Goal: Find specific page/section: Find specific page/section

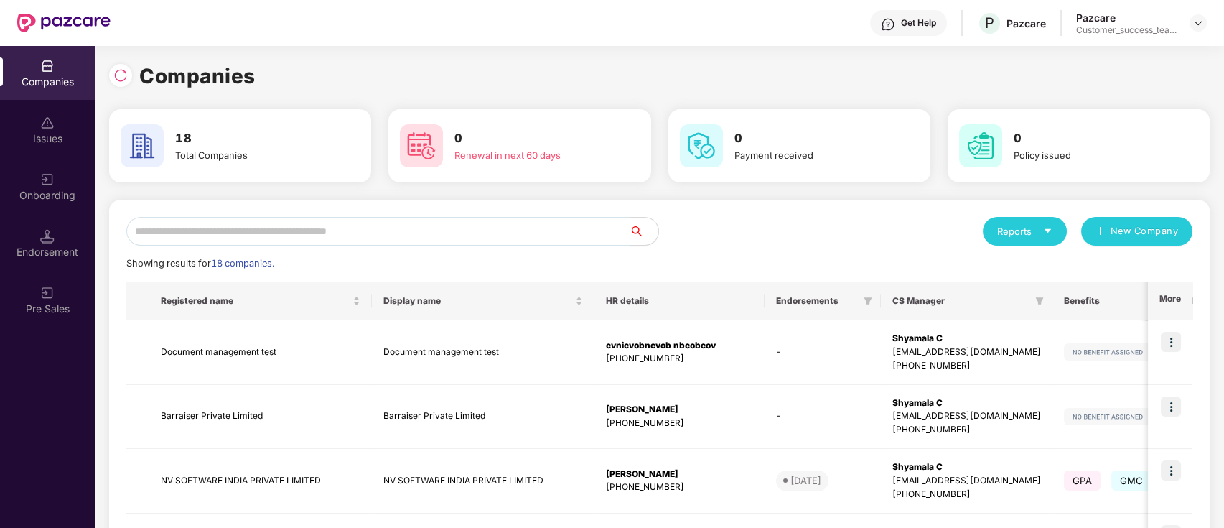
click at [414, 233] on input "text" at bounding box center [377, 231] width 503 height 29
click at [1197, 24] on img at bounding box center [1198, 22] width 11 height 11
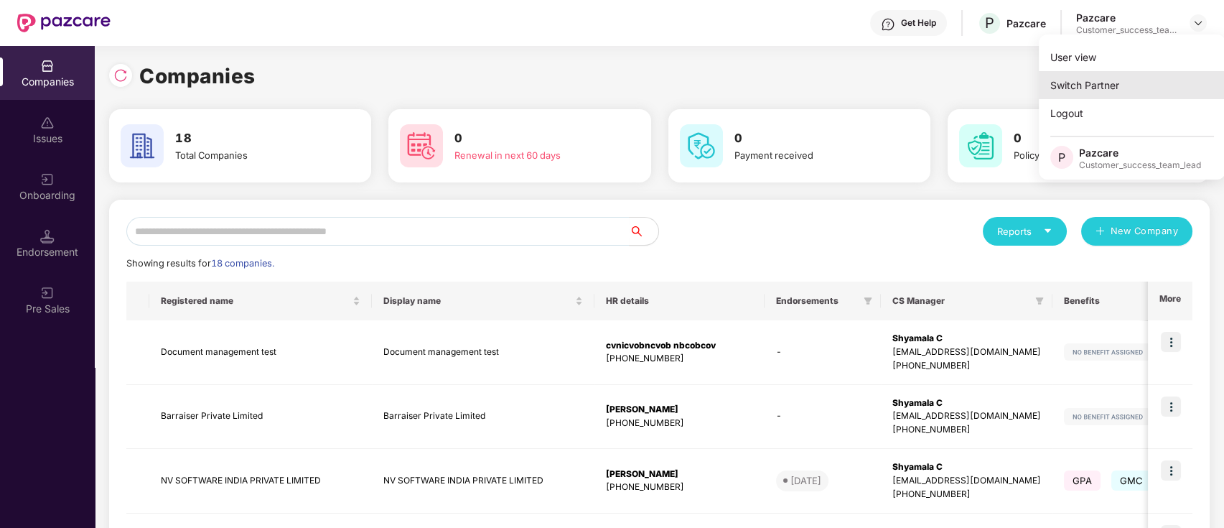
click at [1161, 90] on div "Switch Partner" at bounding box center [1132, 85] width 187 height 28
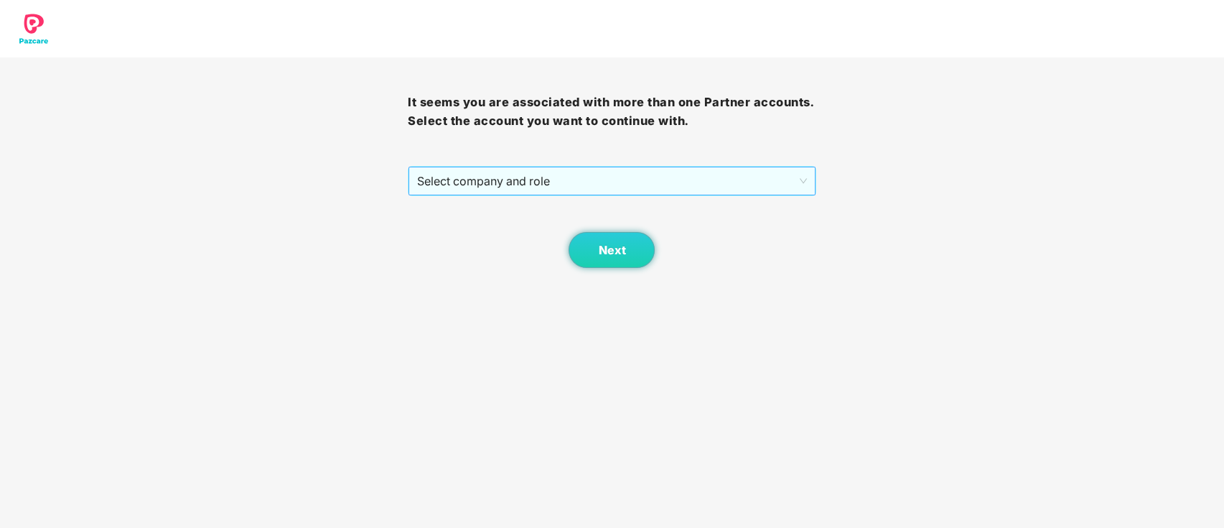
click at [584, 182] on span "Select company and role" at bounding box center [611, 180] width 389 height 27
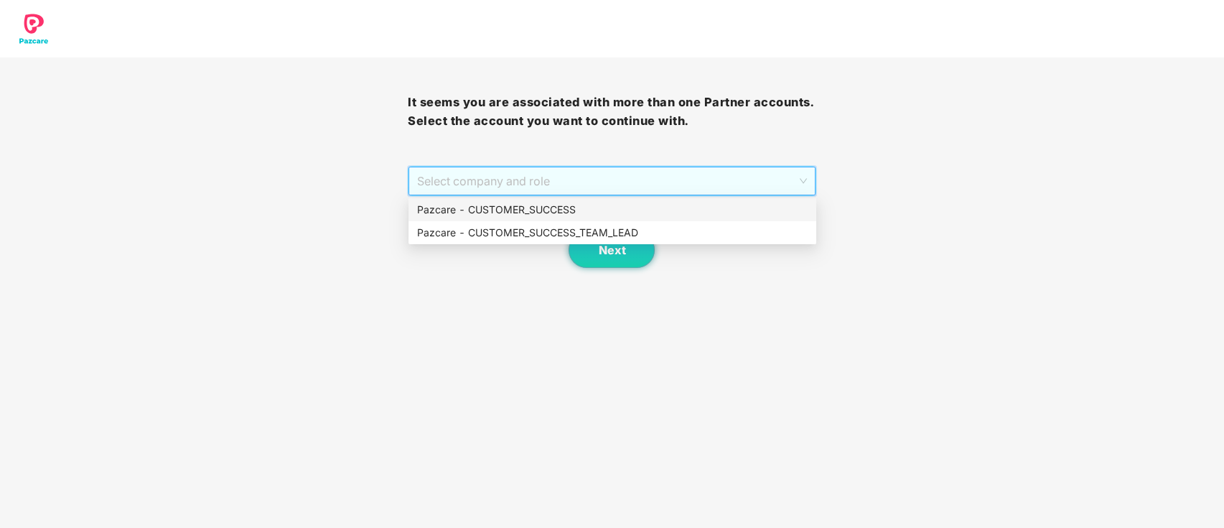
click at [544, 210] on div "Pazcare - CUSTOMER_SUCCESS" at bounding box center [612, 210] width 391 height 16
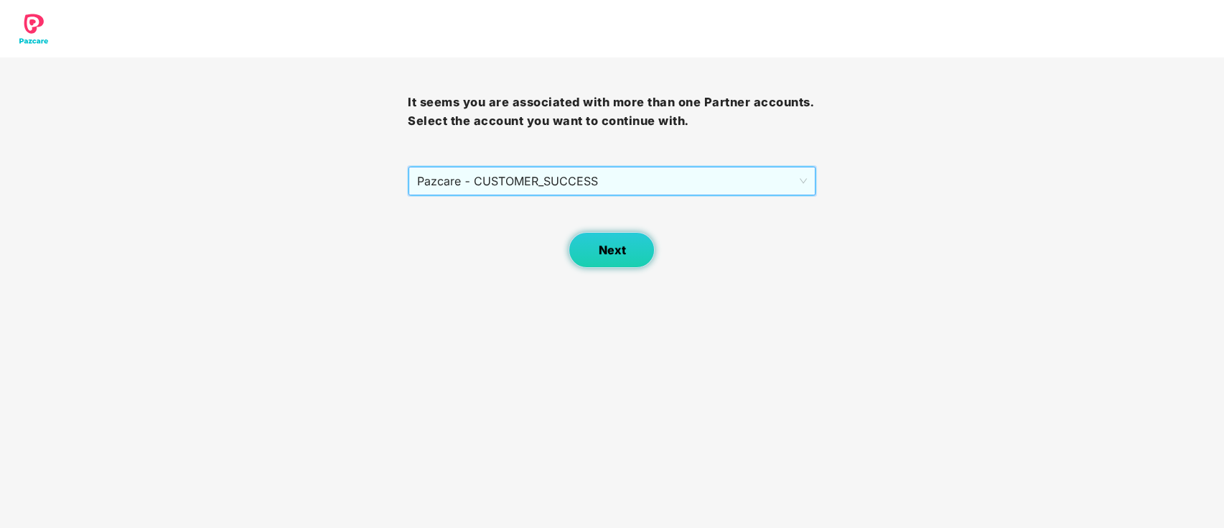
click at [623, 267] on button "Next" at bounding box center [612, 250] width 86 height 36
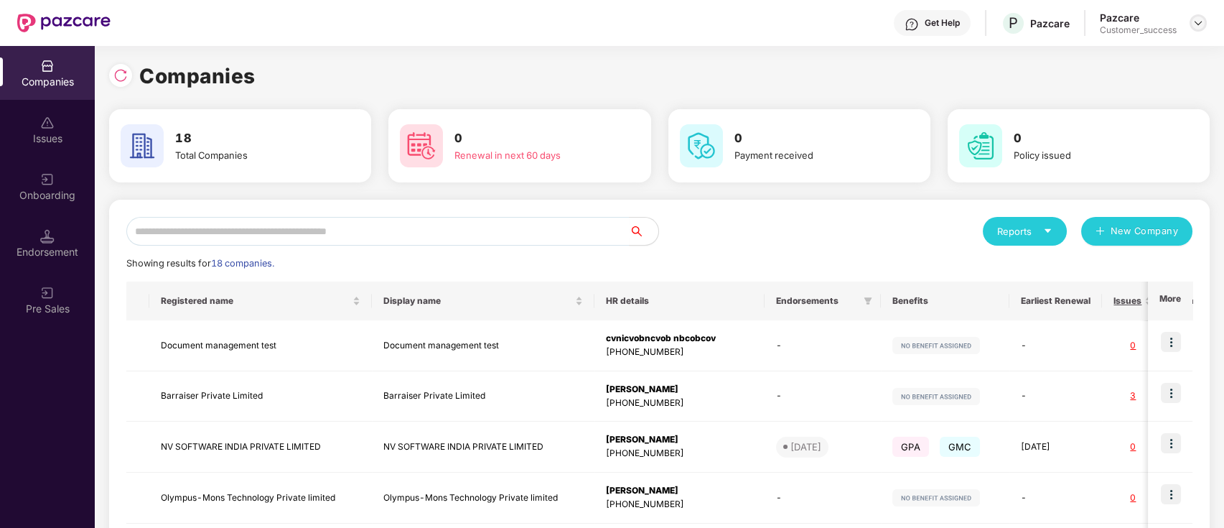
click at [1198, 23] on img at bounding box center [1198, 22] width 11 height 11
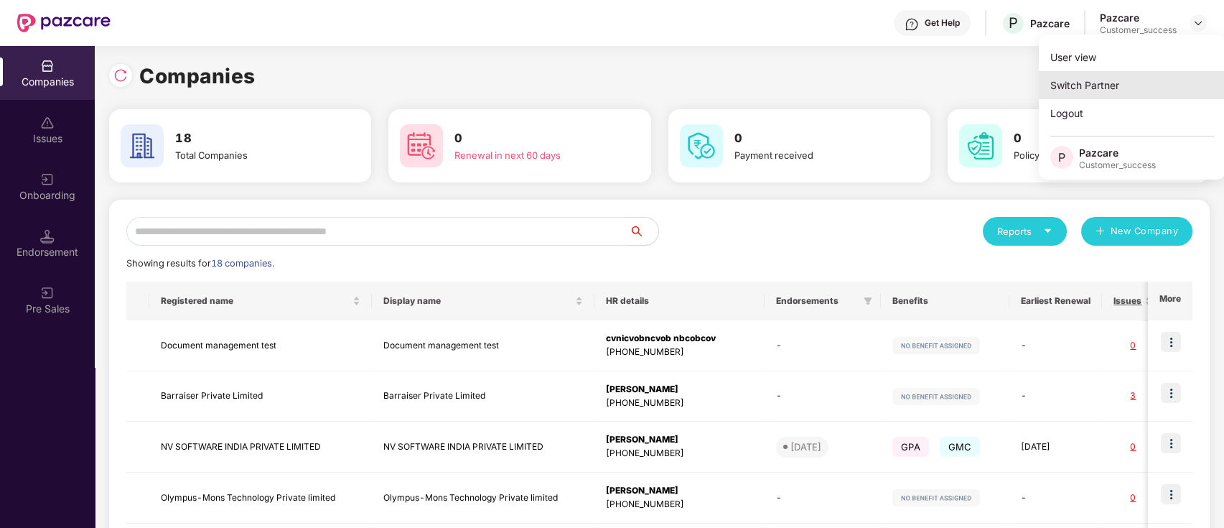
click at [1155, 72] on div "Switch Partner" at bounding box center [1132, 85] width 187 height 28
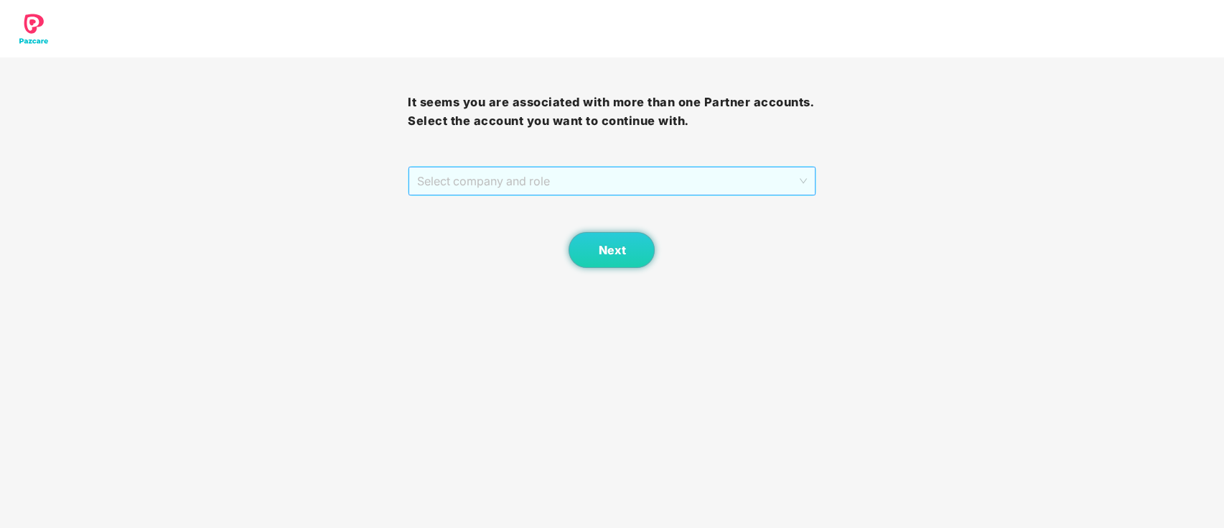
click at [577, 174] on span "Select company and role" at bounding box center [611, 180] width 389 height 27
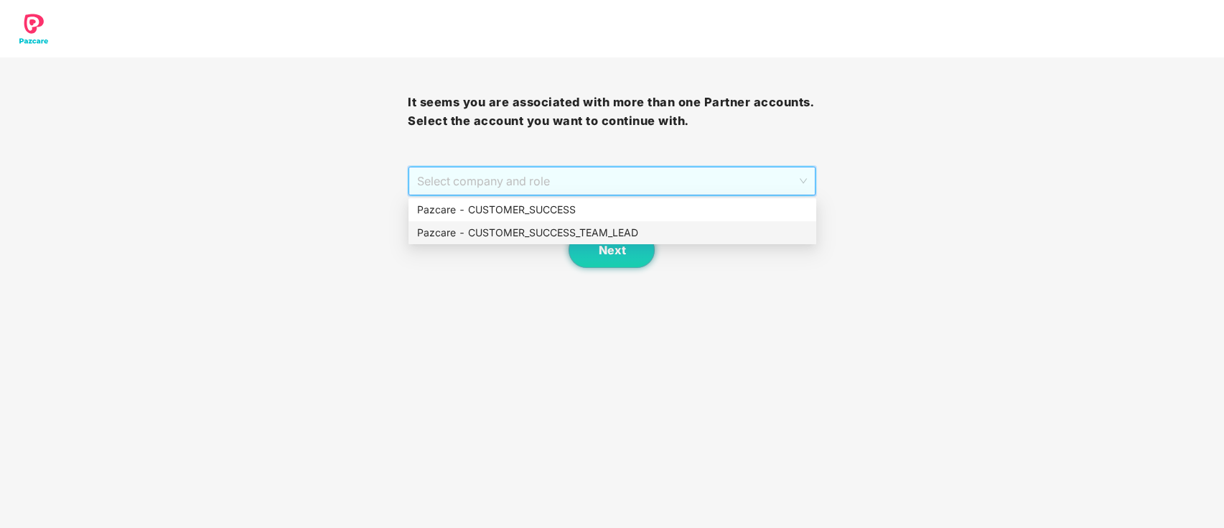
click at [567, 226] on div "Pazcare - CUSTOMER_SUCCESS_TEAM_LEAD" at bounding box center [612, 233] width 391 height 16
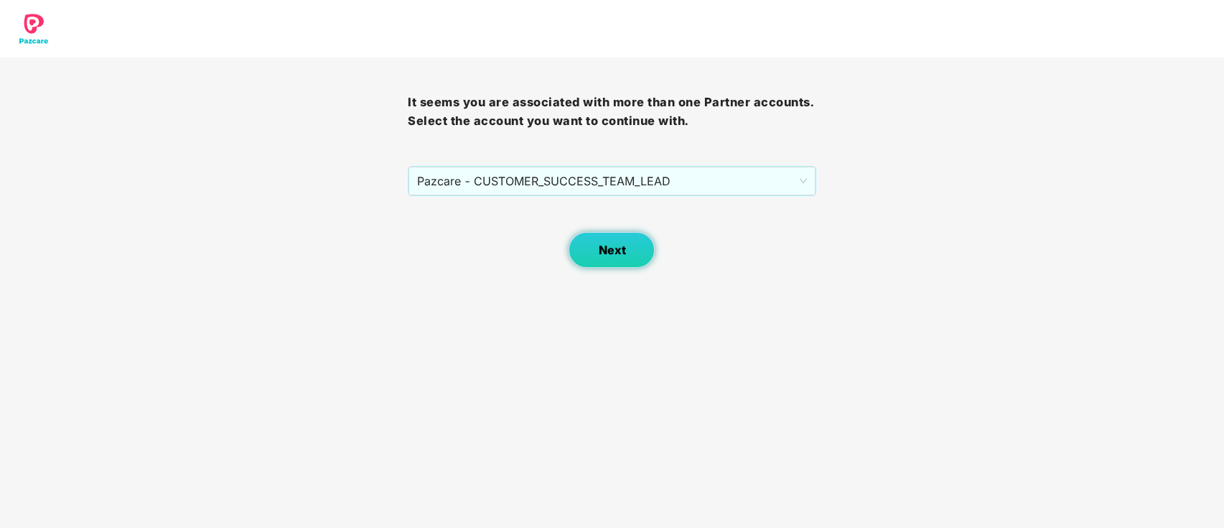
click at [616, 251] on span "Next" at bounding box center [611, 250] width 27 height 14
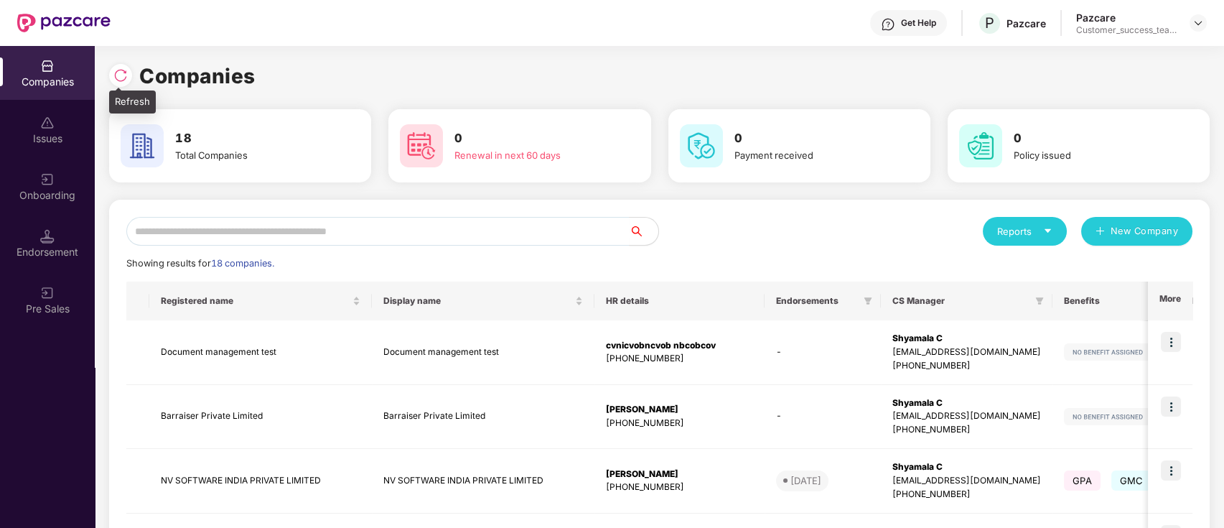
click at [117, 75] on img at bounding box center [120, 75] width 14 height 14
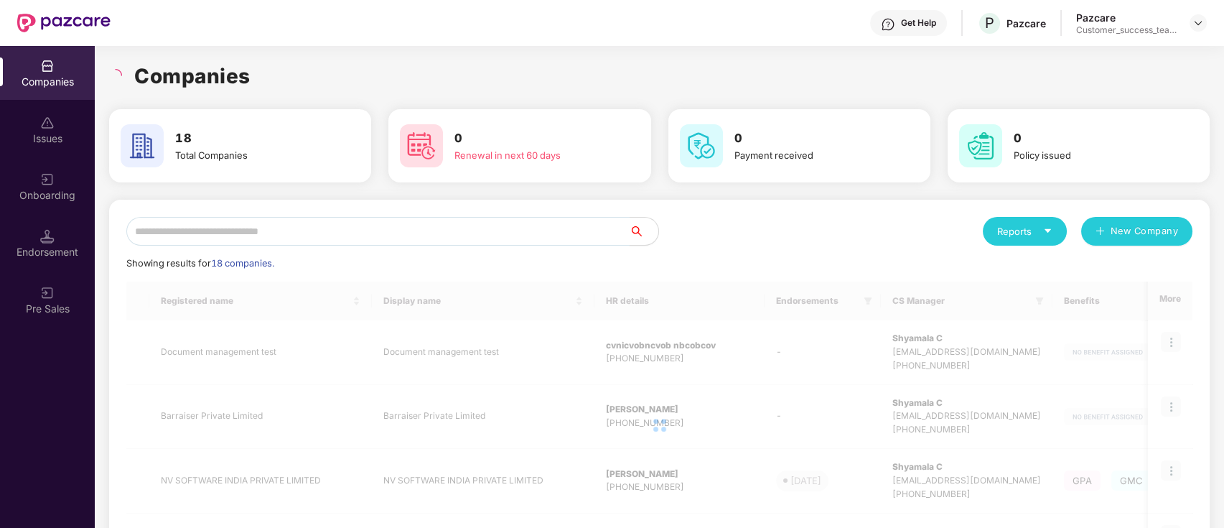
click at [374, 224] on input "text" at bounding box center [377, 231] width 503 height 29
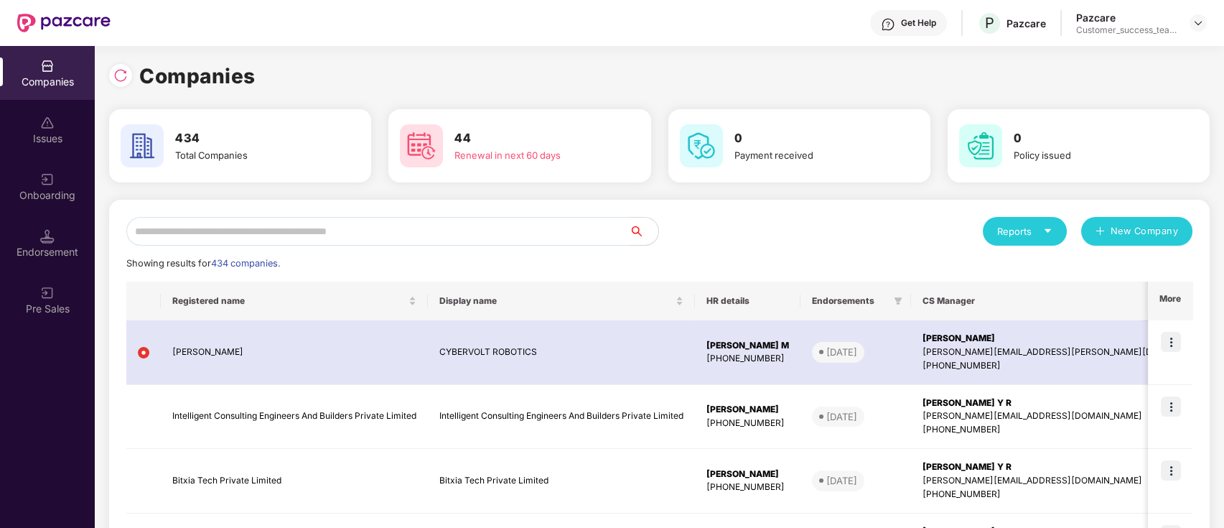
click at [374, 224] on input "text" at bounding box center [377, 231] width 503 height 29
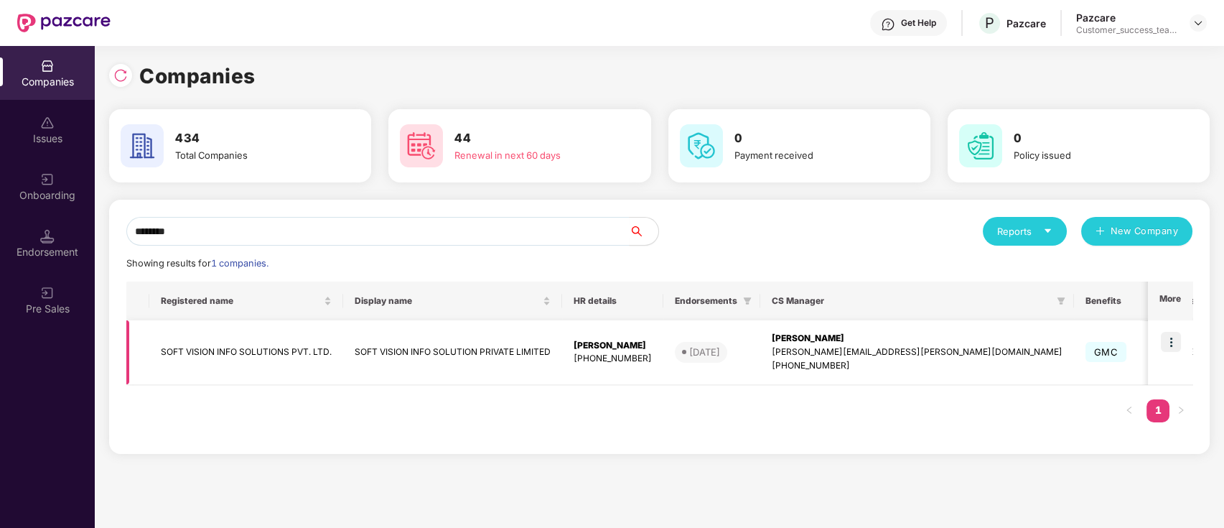
click at [1176, 345] on img at bounding box center [1171, 342] width 20 height 20
click at [487, 232] on input "********" at bounding box center [377, 231] width 503 height 29
type input "*"
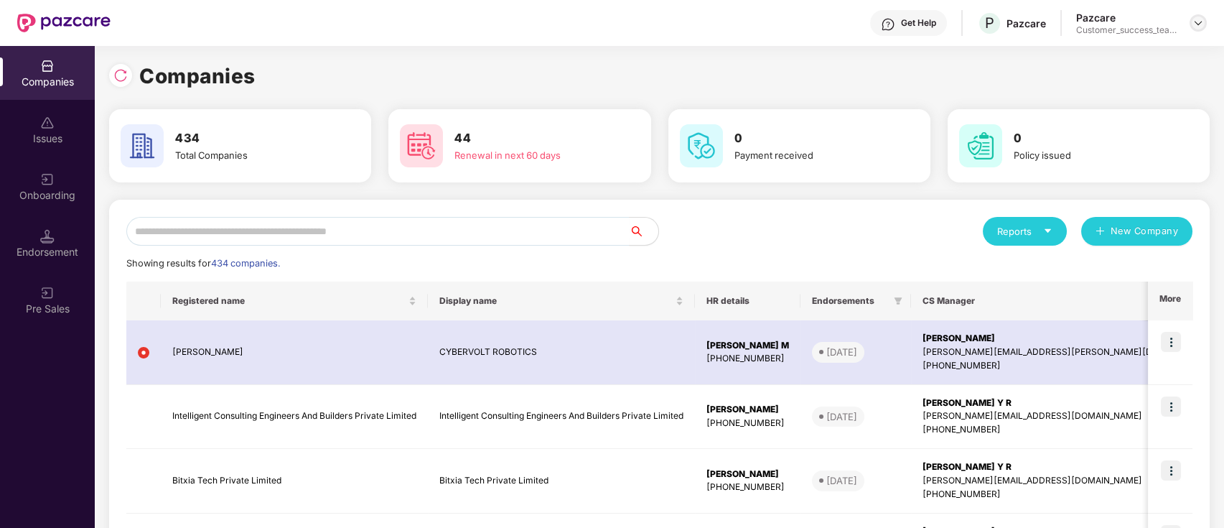
click at [1197, 21] on img at bounding box center [1198, 22] width 11 height 11
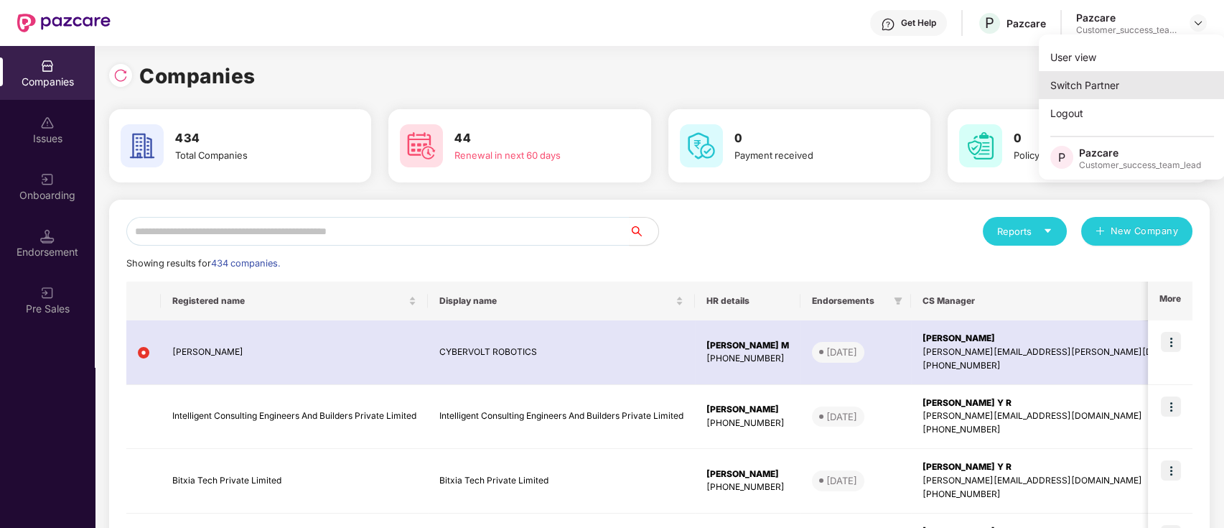
click at [1149, 84] on div "Switch Partner" at bounding box center [1132, 85] width 187 height 28
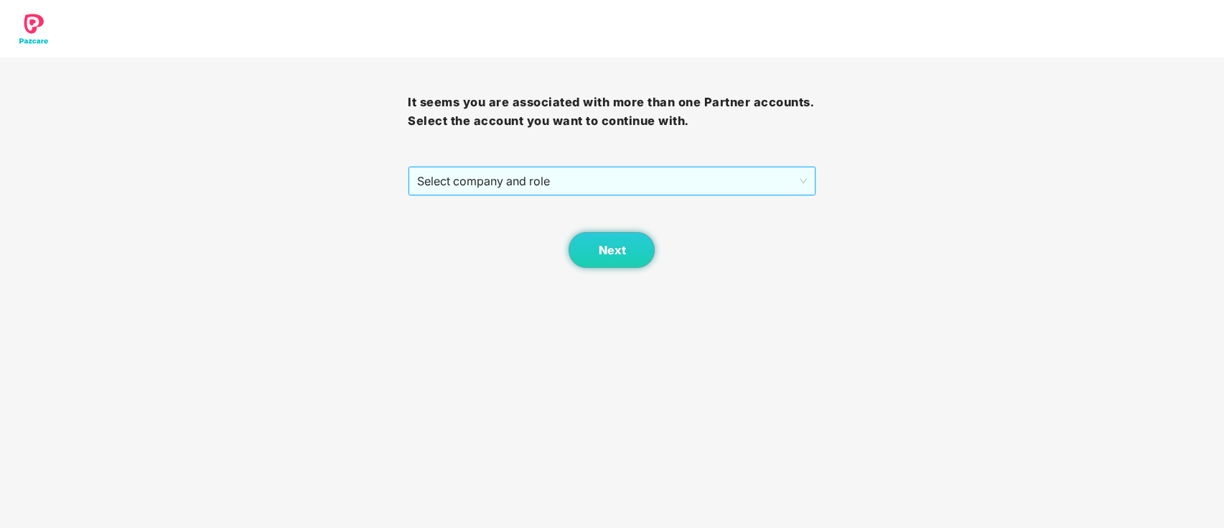
click at [608, 186] on span "Select company and role" at bounding box center [611, 180] width 389 height 27
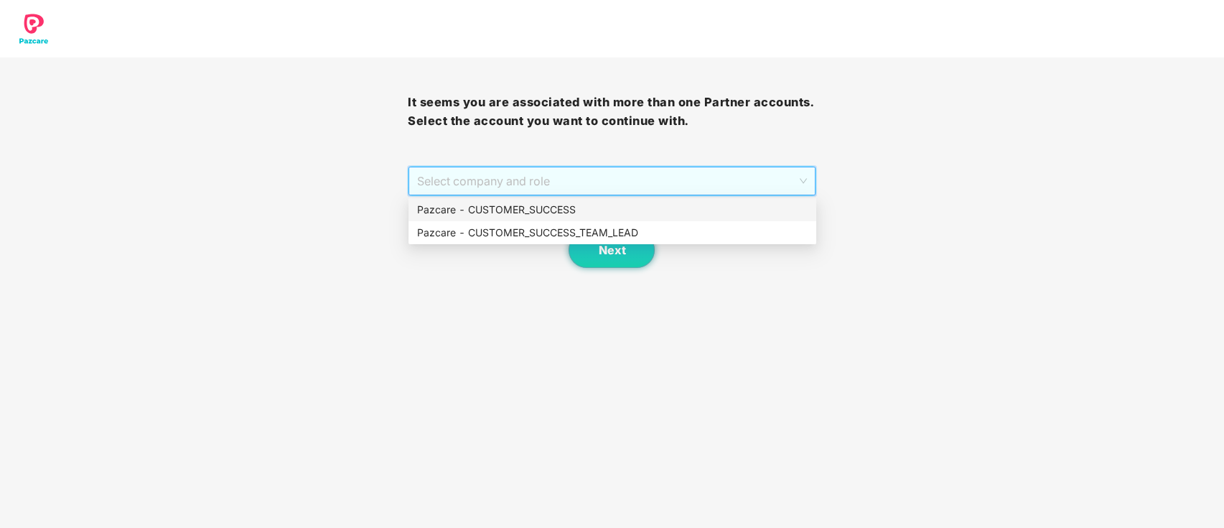
click at [585, 212] on div "Pazcare - CUSTOMER_SUCCESS" at bounding box center [612, 210] width 391 height 16
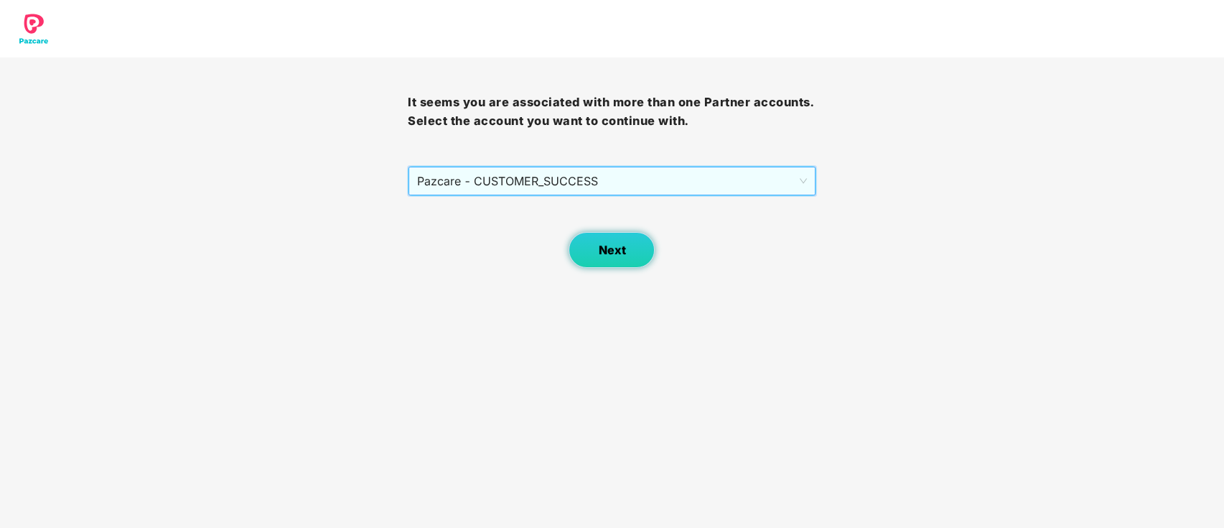
click at [597, 261] on button "Next" at bounding box center [612, 250] width 86 height 36
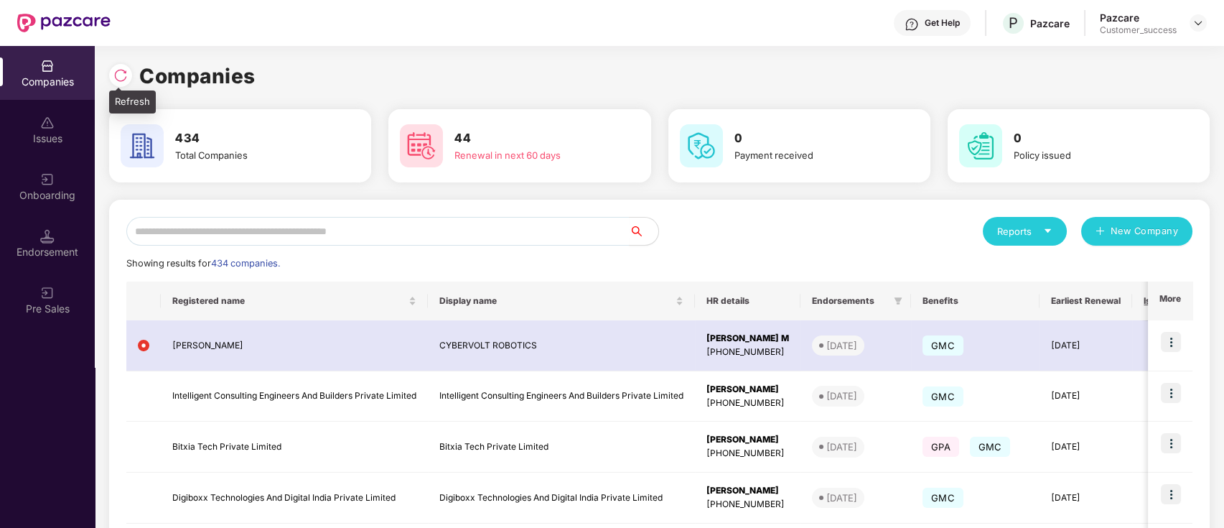
click at [124, 78] on img at bounding box center [120, 75] width 14 height 14
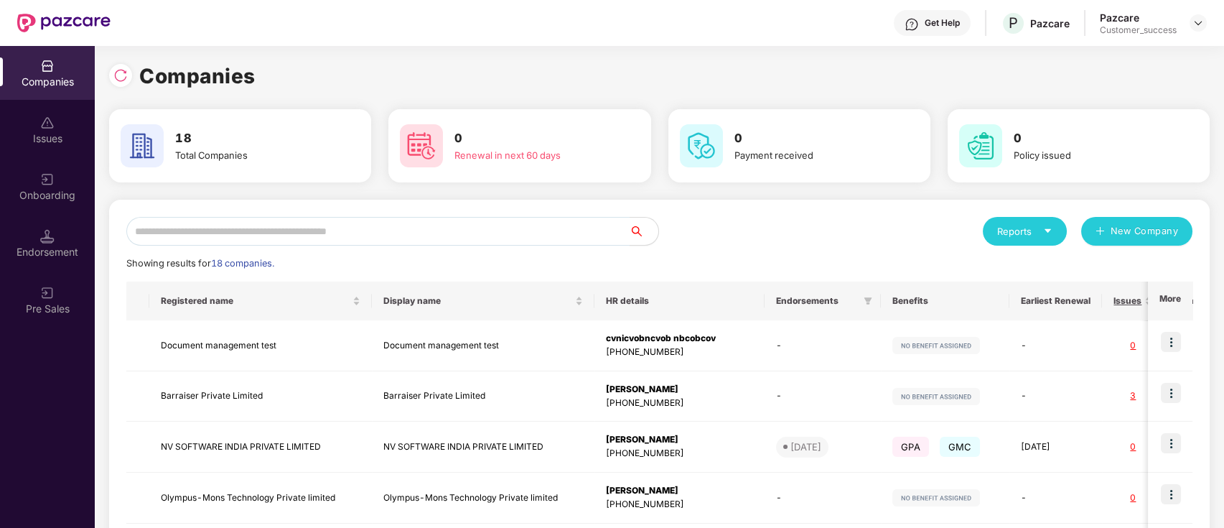
click at [390, 231] on input "text" at bounding box center [377, 231] width 503 height 29
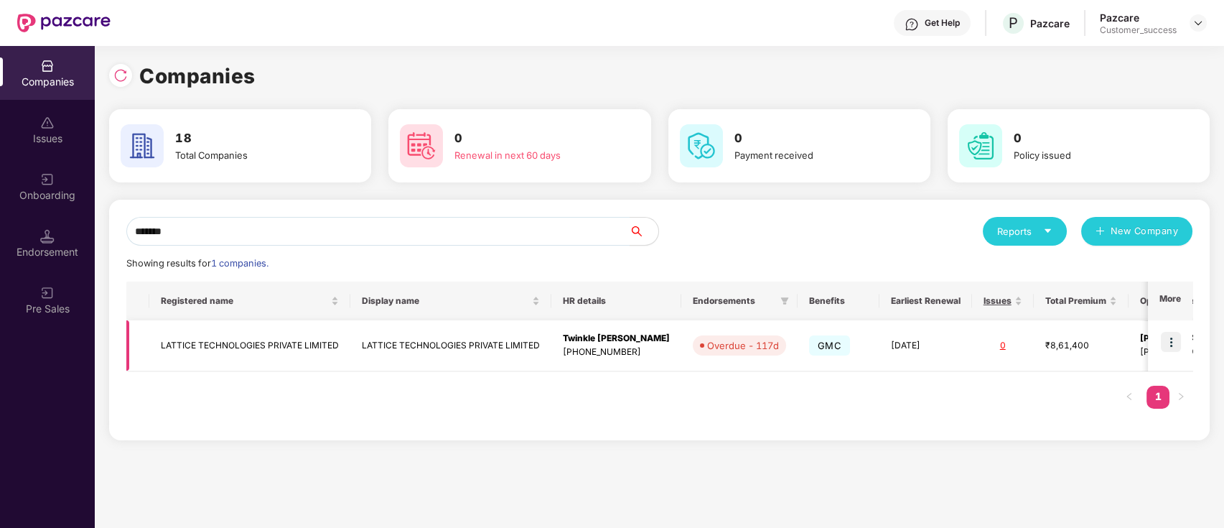
type input "*******"
click at [444, 351] on td "LATTICE TECHNOLOGIES PRIVATE LIMITED" at bounding box center [450, 345] width 201 height 51
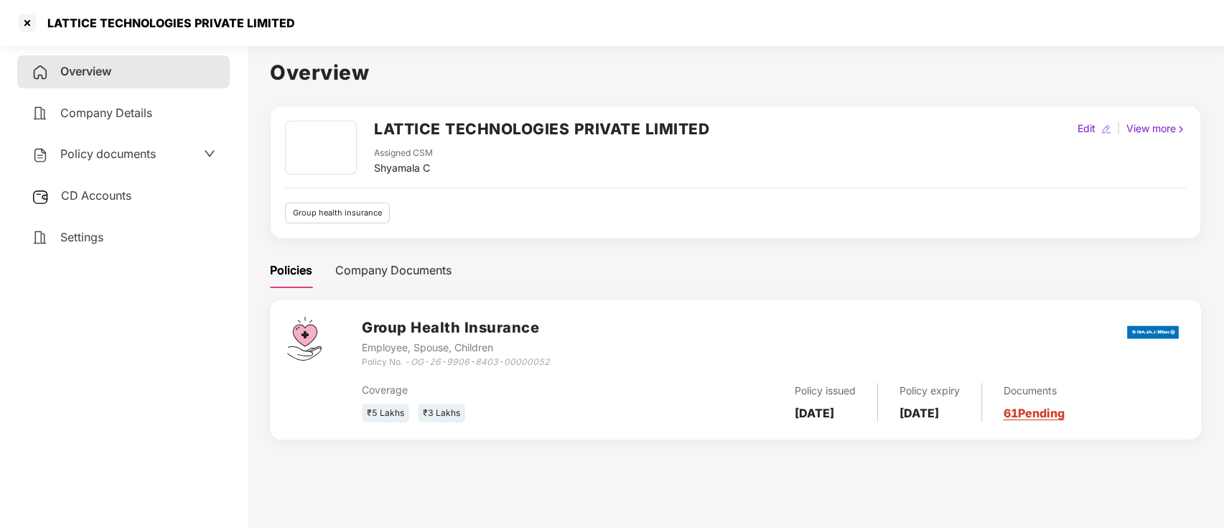
click at [161, 162] on div "Policy documents" at bounding box center [124, 154] width 184 height 19
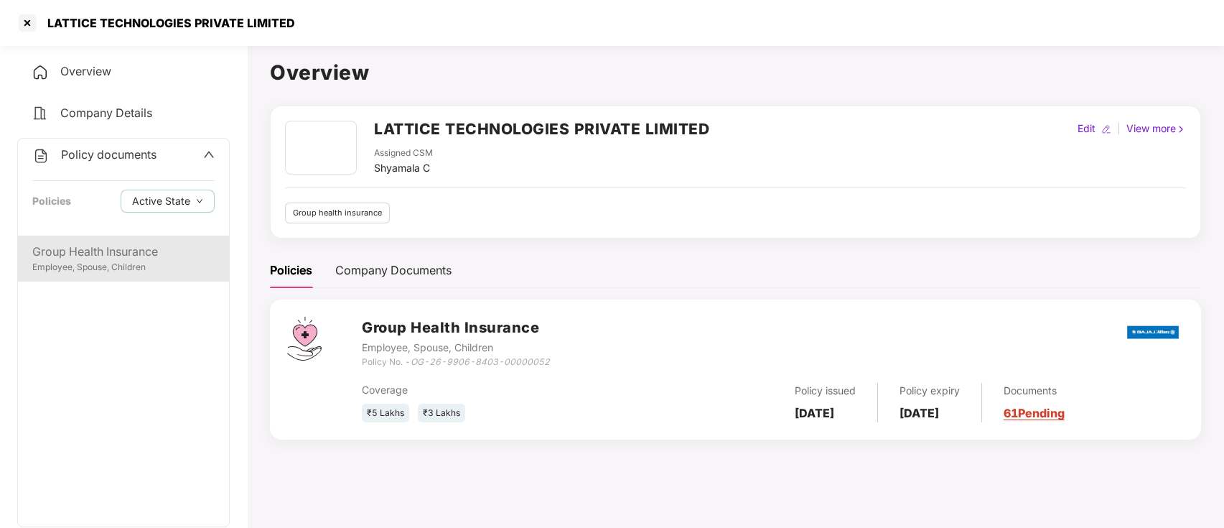
click at [157, 255] on div "Group Health Insurance" at bounding box center [123, 252] width 182 height 18
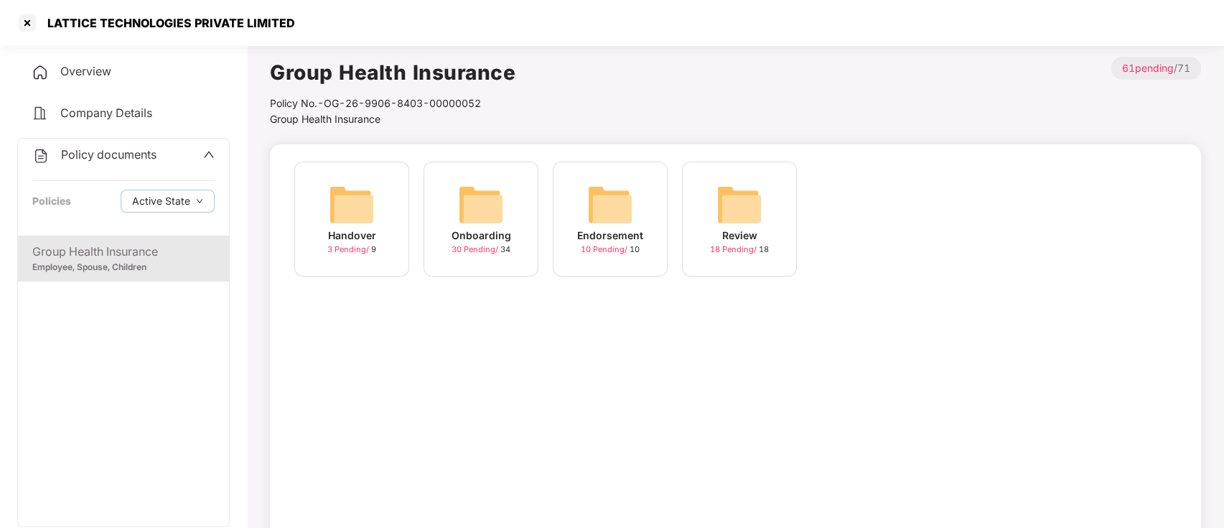
click at [462, 251] on span "30 Pending /" at bounding box center [476, 249] width 49 height 10
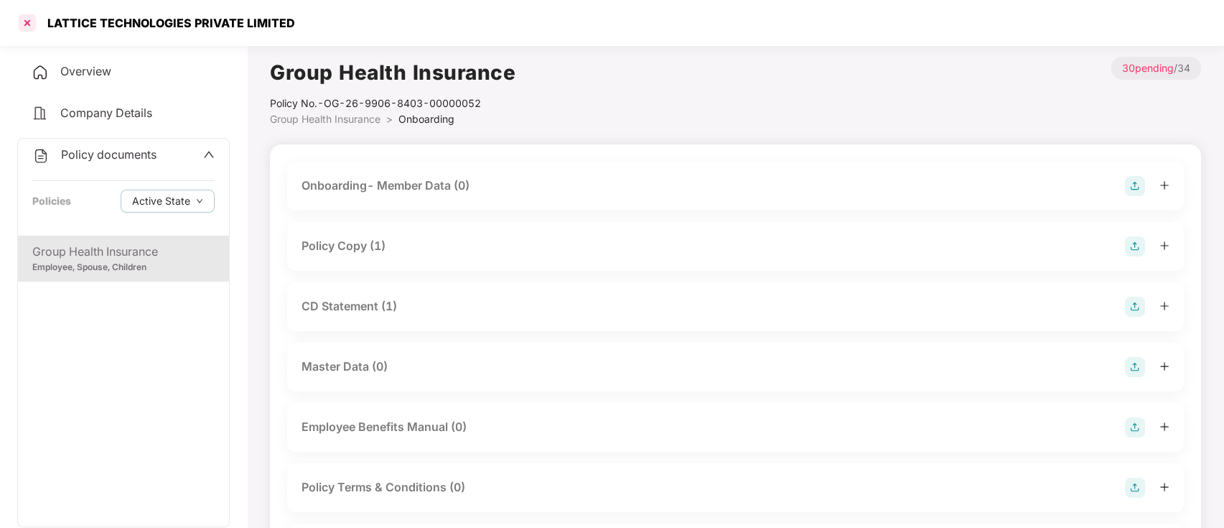
click at [22, 19] on div at bounding box center [27, 22] width 23 height 23
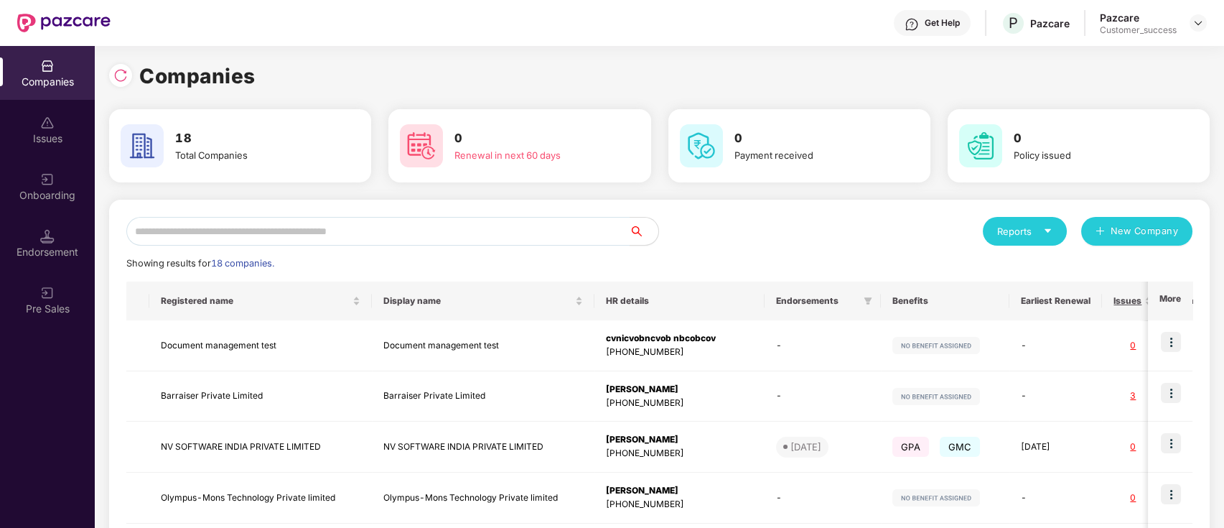
click at [356, 227] on input "text" at bounding box center [377, 231] width 503 height 29
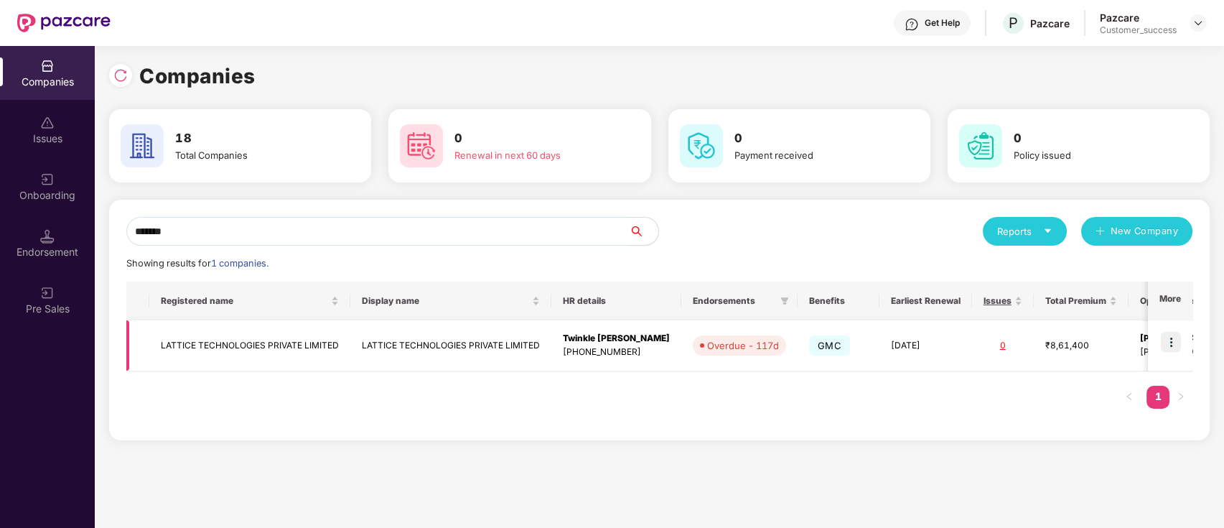
type input "*******"
click at [401, 341] on td "LATTICE TECHNOLOGIES PRIVATE LIMITED" at bounding box center [450, 345] width 201 height 51
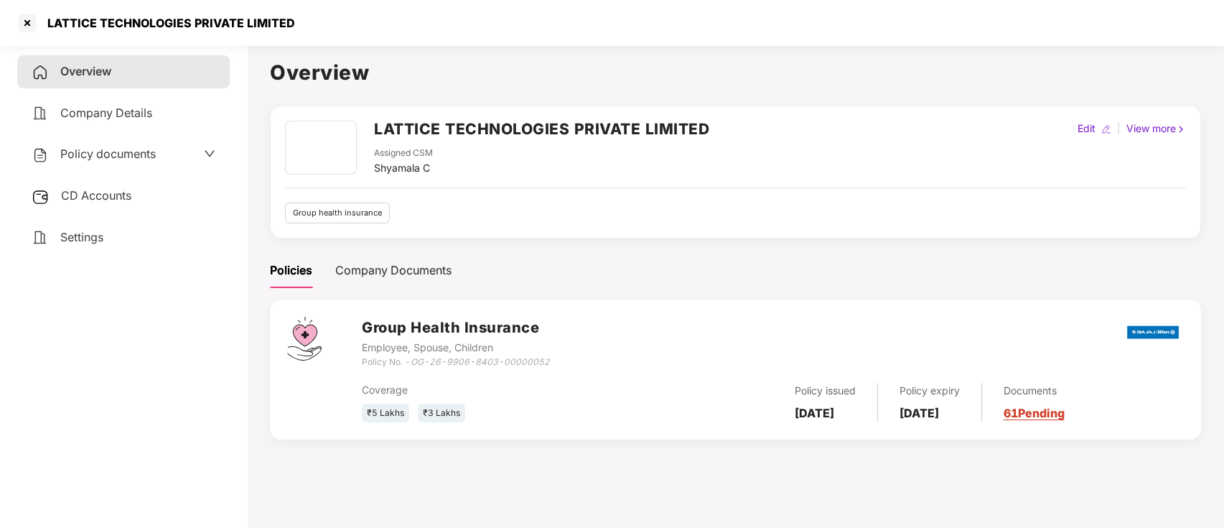
click at [108, 155] on span "Policy documents" at bounding box center [108, 153] width 96 height 14
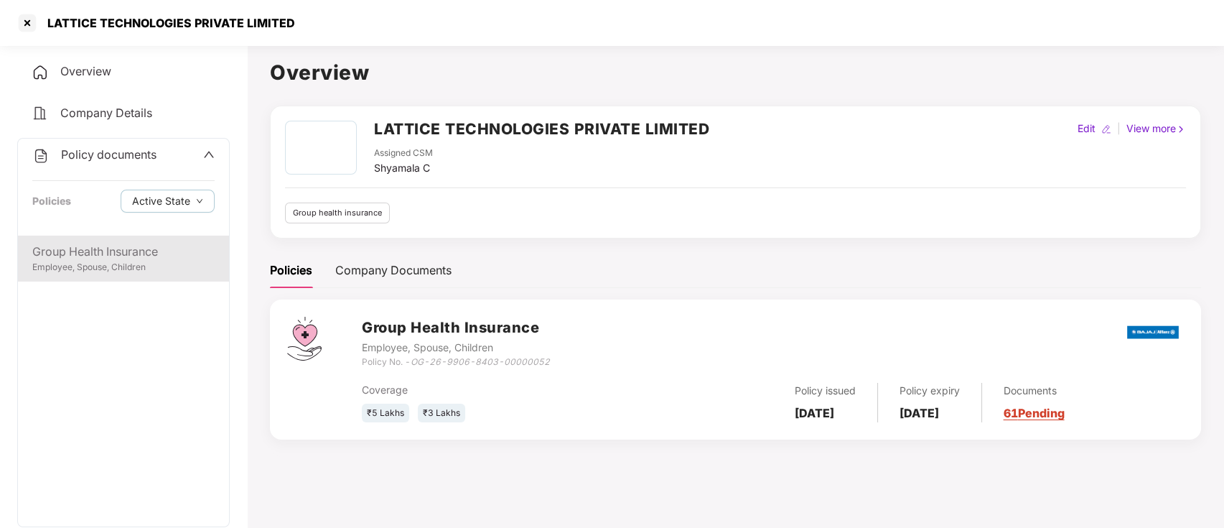
click at [128, 253] on div "Group Health Insurance" at bounding box center [123, 252] width 182 height 18
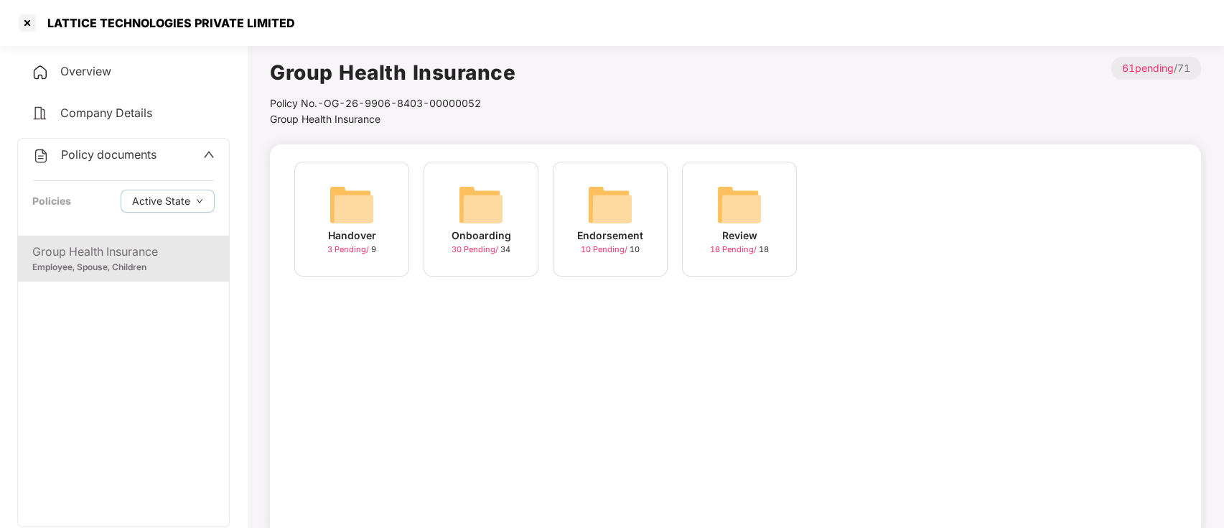
click at [599, 254] on span "10 Pending /" at bounding box center [605, 249] width 49 height 10
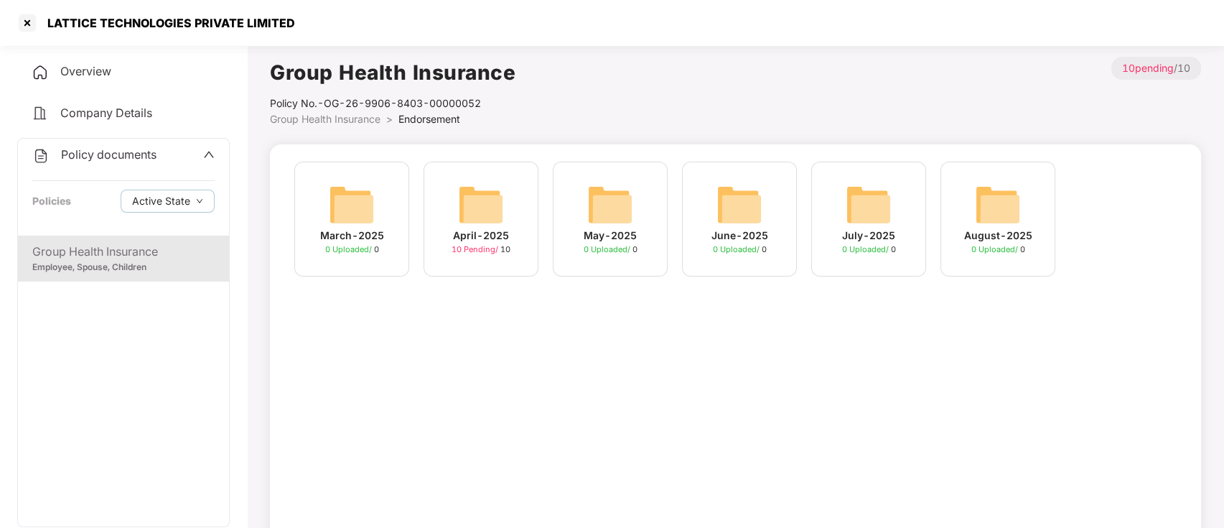
click at [465, 255] on div "10 Pending / 10" at bounding box center [481, 249] width 59 height 12
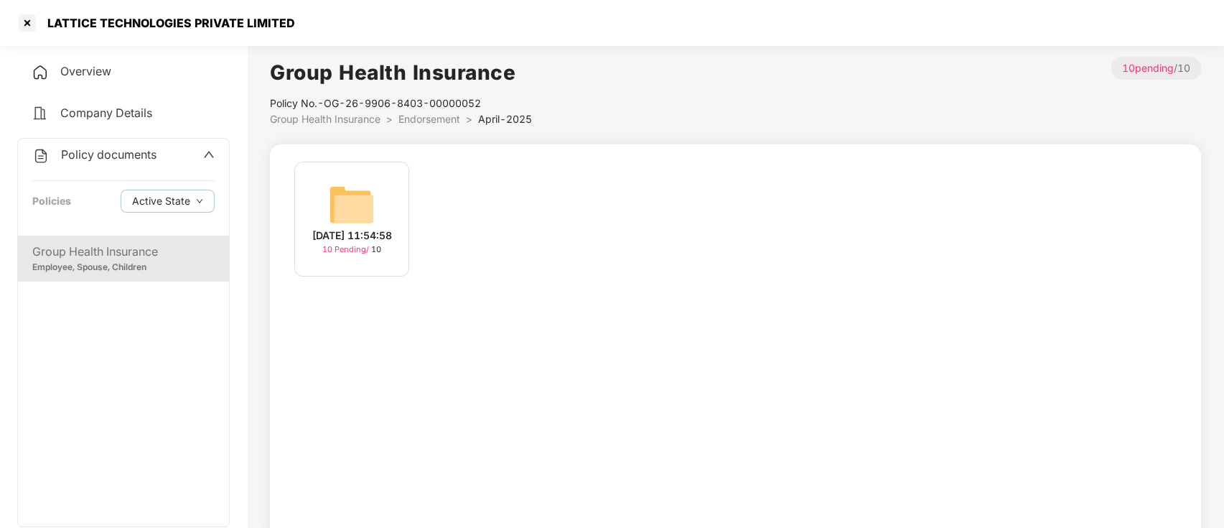
click at [322, 252] on span "10 Pending /" at bounding box center [346, 249] width 49 height 10
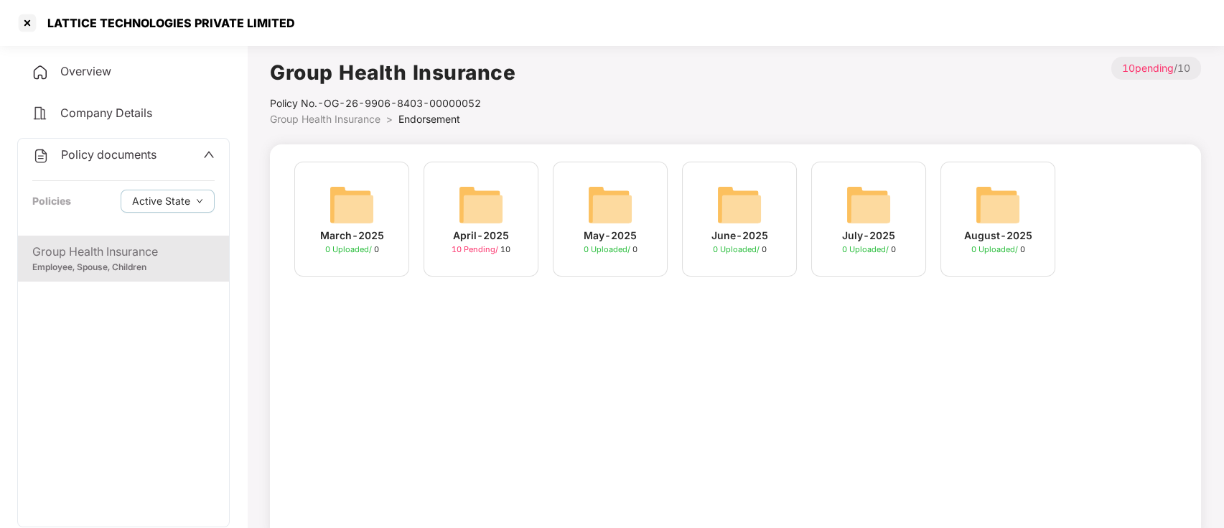
click at [465, 246] on span "10 Pending /" at bounding box center [476, 249] width 49 height 10
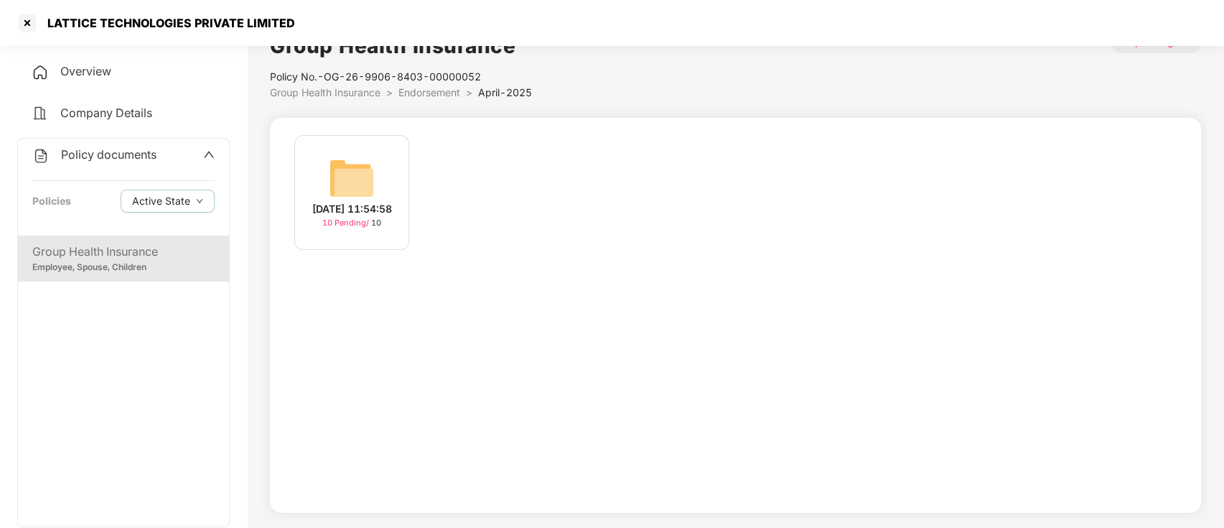
scroll to position [39, 0]
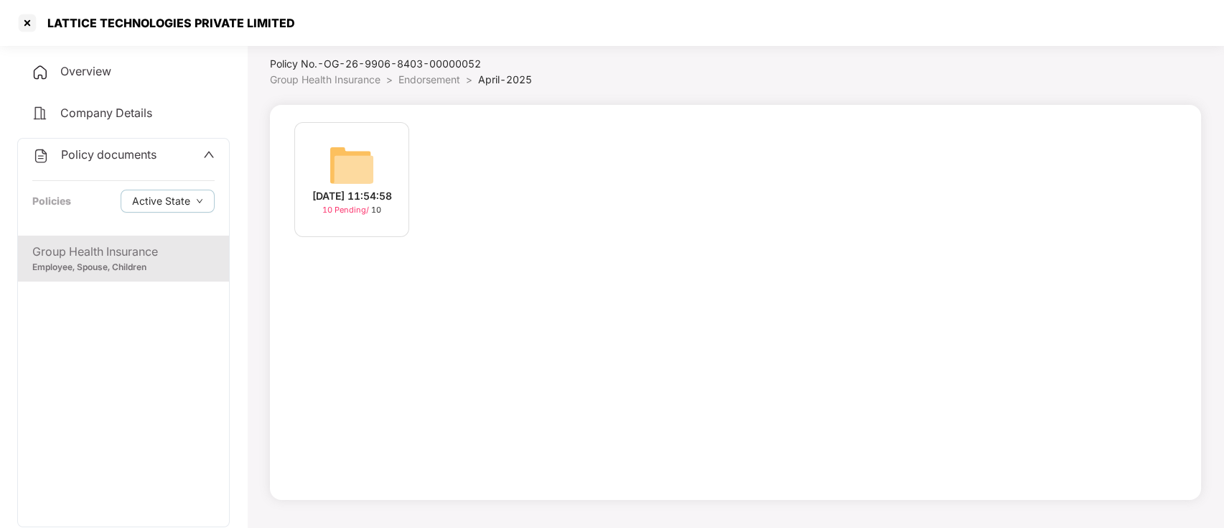
click at [353, 204] on div "[DATE] 11:54:58" at bounding box center [352, 196] width 80 height 16
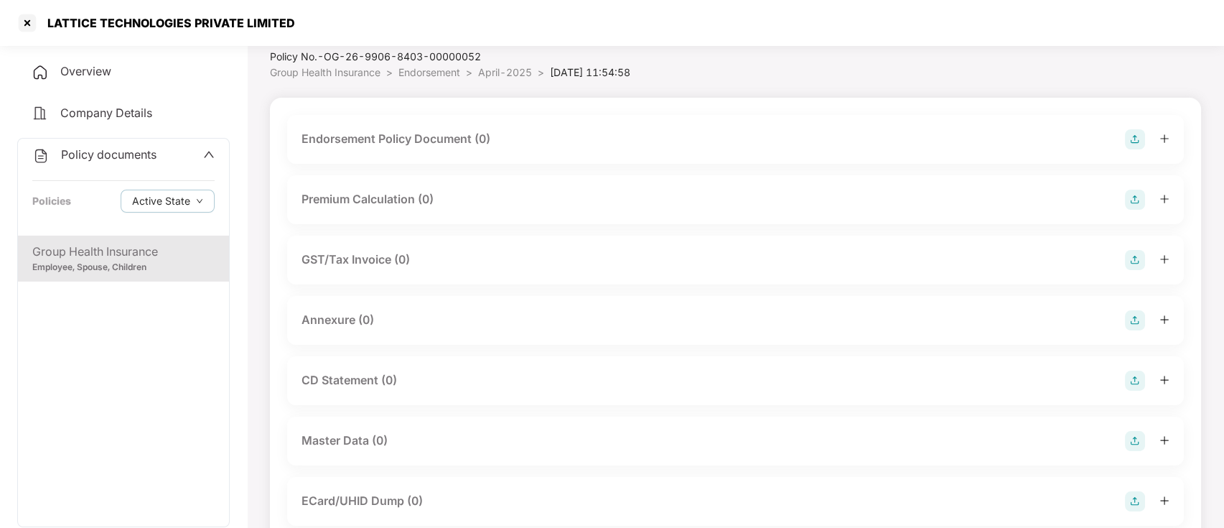
scroll to position [0, 0]
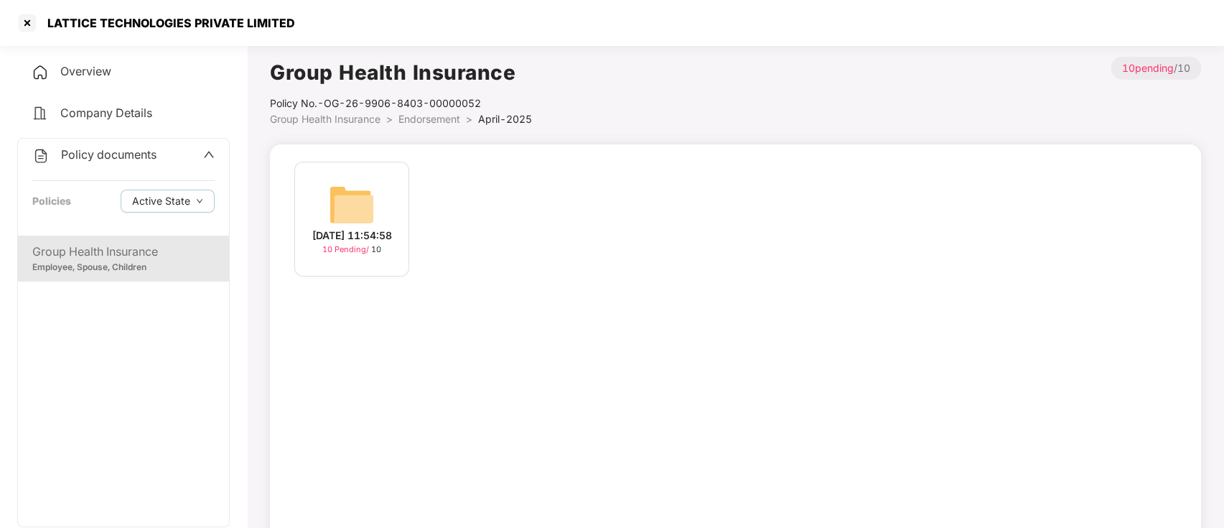
scroll to position [39, 0]
